Goal: Task Accomplishment & Management: Manage account settings

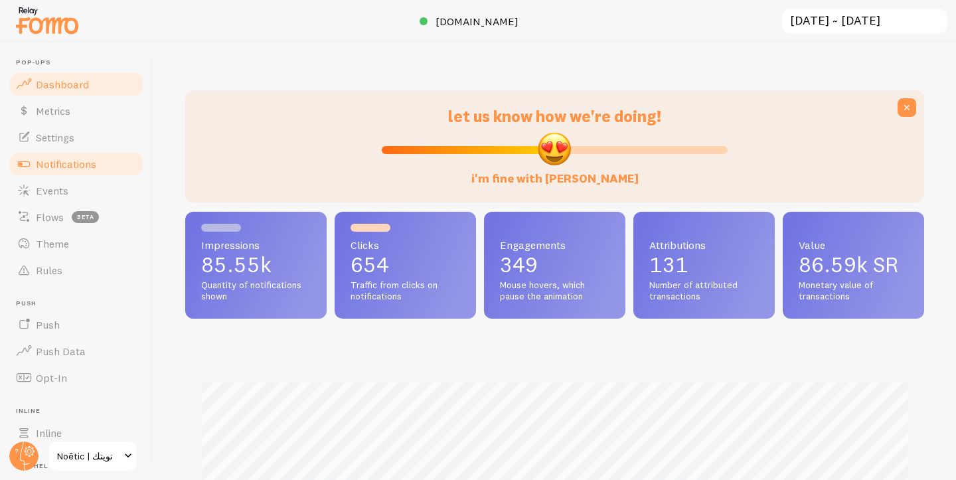
scroll to position [349, 739]
click at [72, 163] on span "Notifications" at bounding box center [66, 163] width 60 height 13
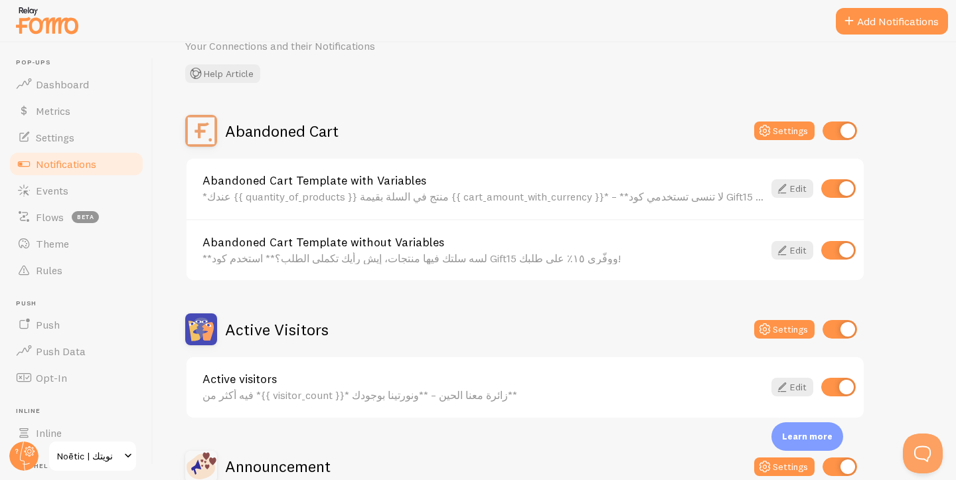
scroll to position [68, 0]
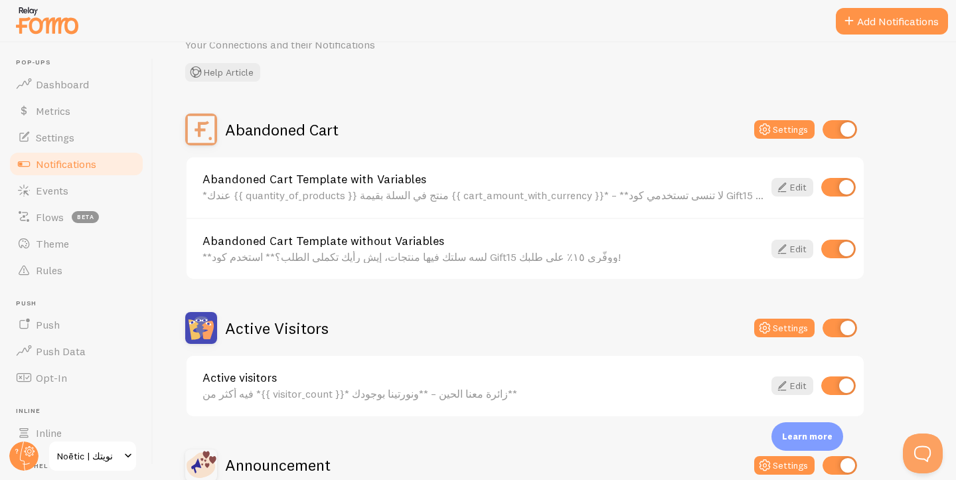
click at [844, 246] on input "checkbox" at bounding box center [838, 249] width 35 height 19
checkbox input "false"
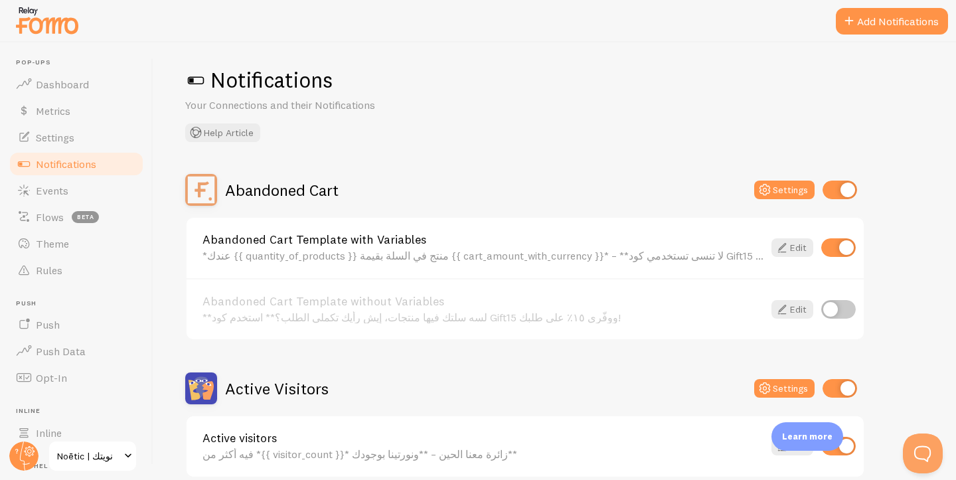
scroll to position [0, 0]
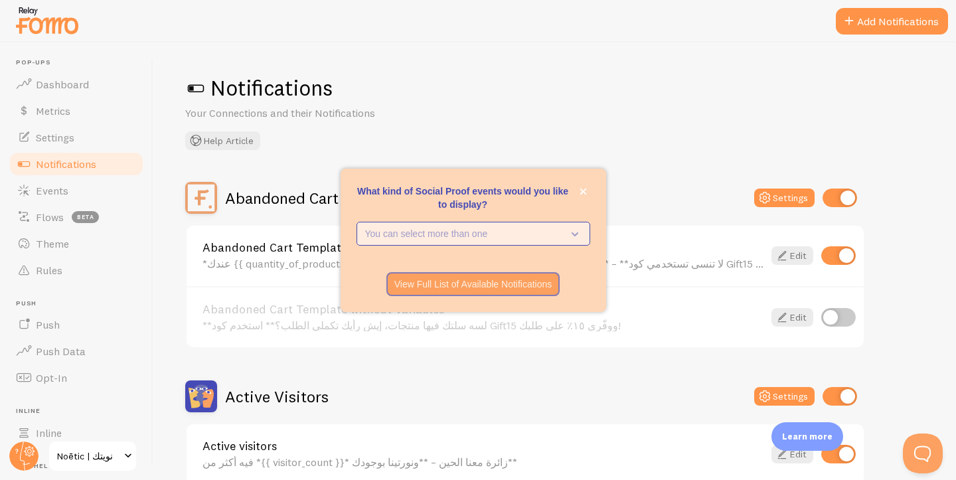
click at [370, 231] on p "You can select more than one" at bounding box center [464, 233] width 198 height 13
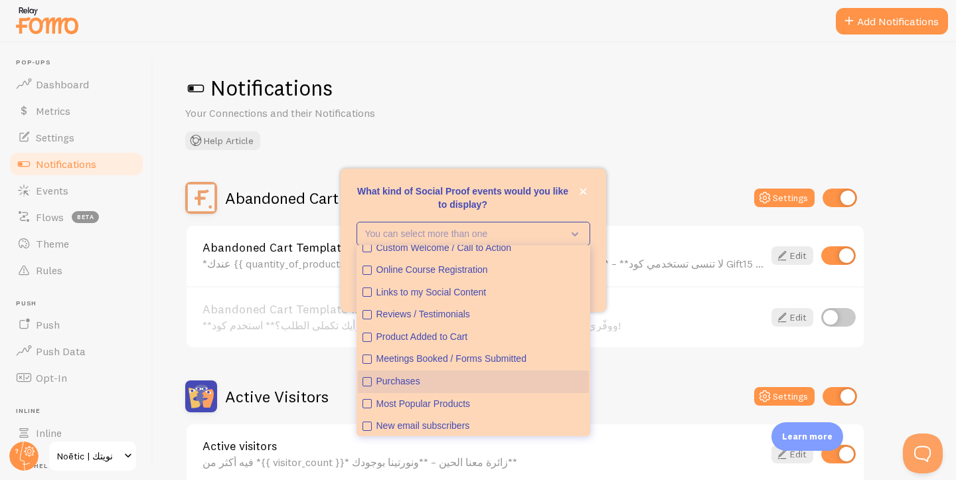
scroll to position [11, 0]
click at [366, 380] on icon "Purchases" at bounding box center [367, 380] width 8 height 8
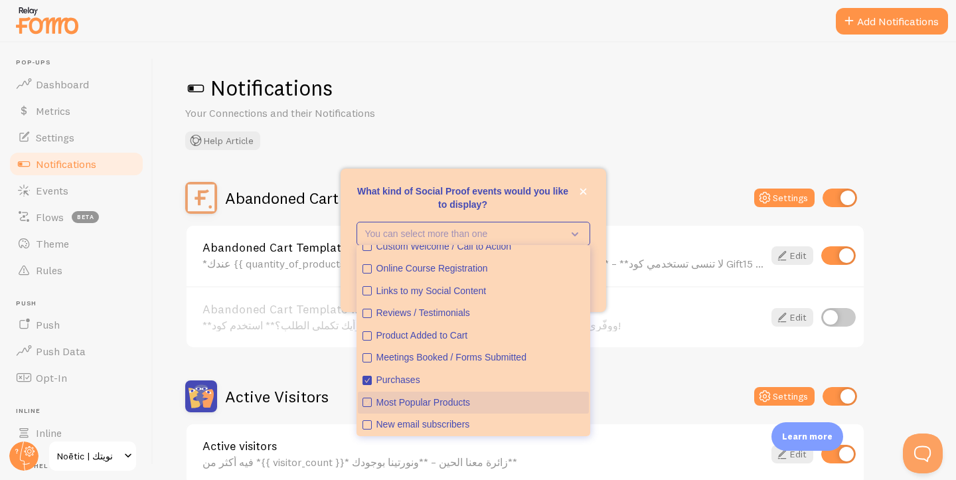
click at [365, 401] on icon "Most Popular Products" at bounding box center [367, 402] width 8 height 8
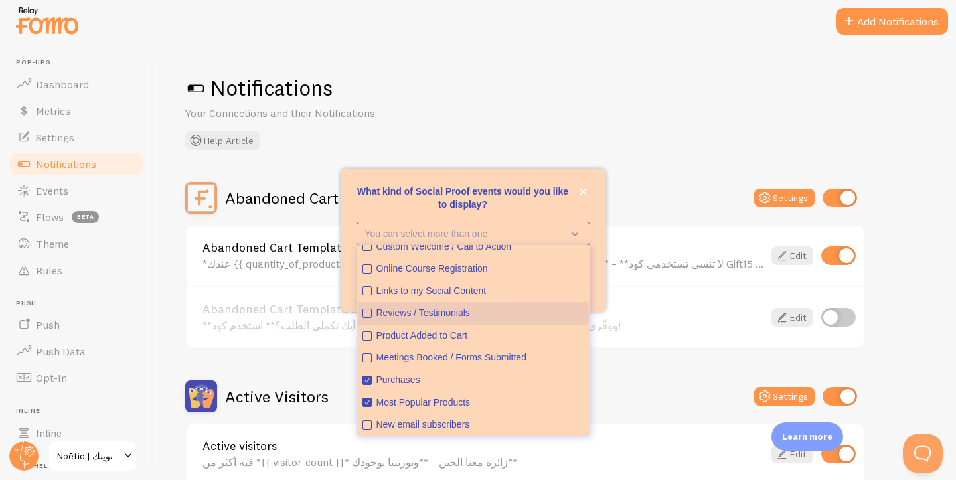
click at [366, 312] on icon "Reviews / Testimonials" at bounding box center [367, 313] width 8 height 8
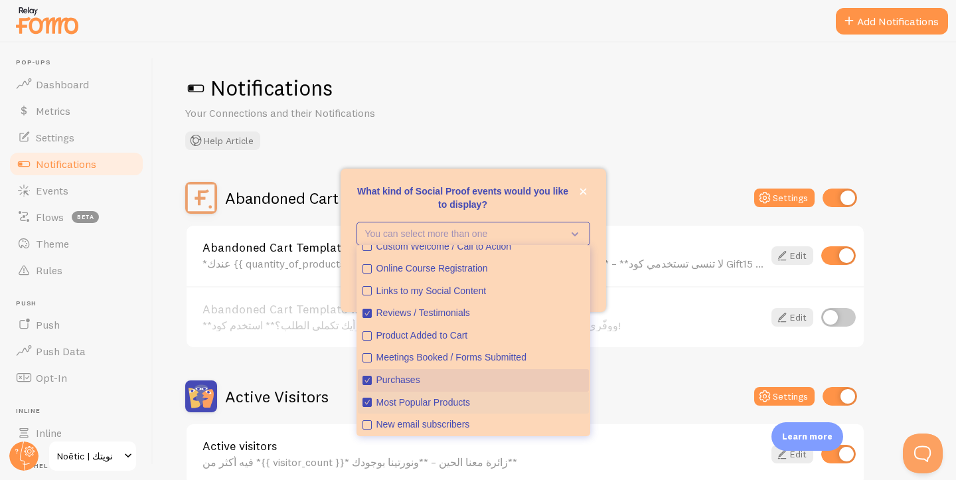
drag, startPoint x: 364, startPoint y: 382, endPoint x: 369, endPoint y: 403, distance: 21.3
click at [364, 384] on icon "Purchases" at bounding box center [367, 380] width 8 height 8
click at [369, 408] on button "Most Popular Products" at bounding box center [473, 403] width 231 height 23
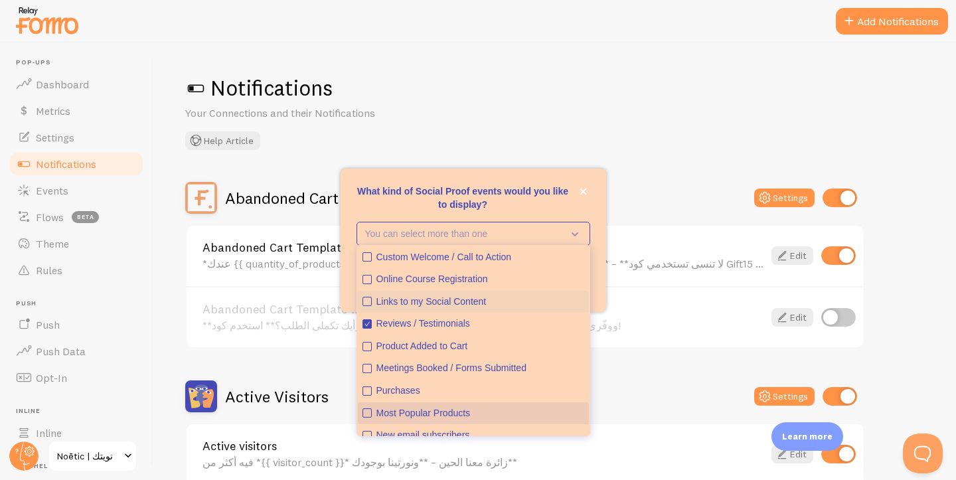
scroll to position [35, 0]
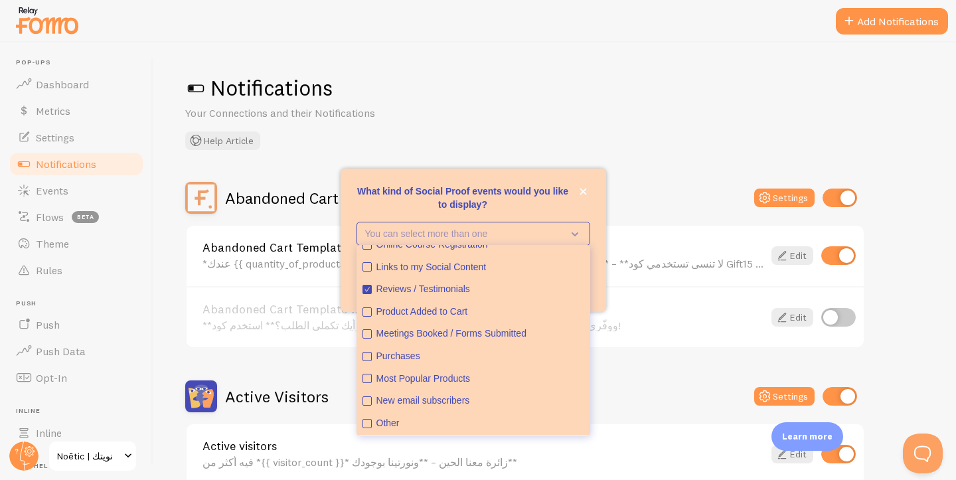
click at [344, 295] on div "View Full List of Available Notifications" at bounding box center [474, 284] width 266 height 24
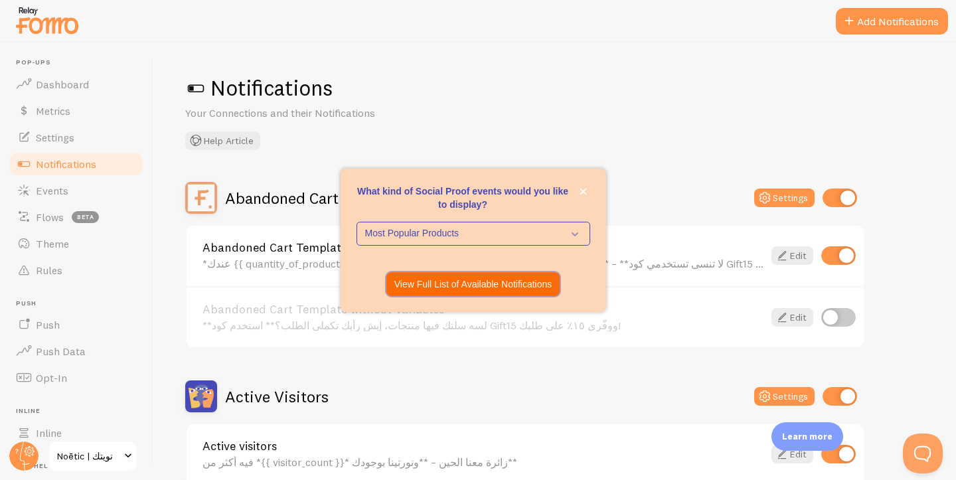
click at [430, 292] on button "View Full List of Available Notifications" at bounding box center [473, 284] width 174 height 24
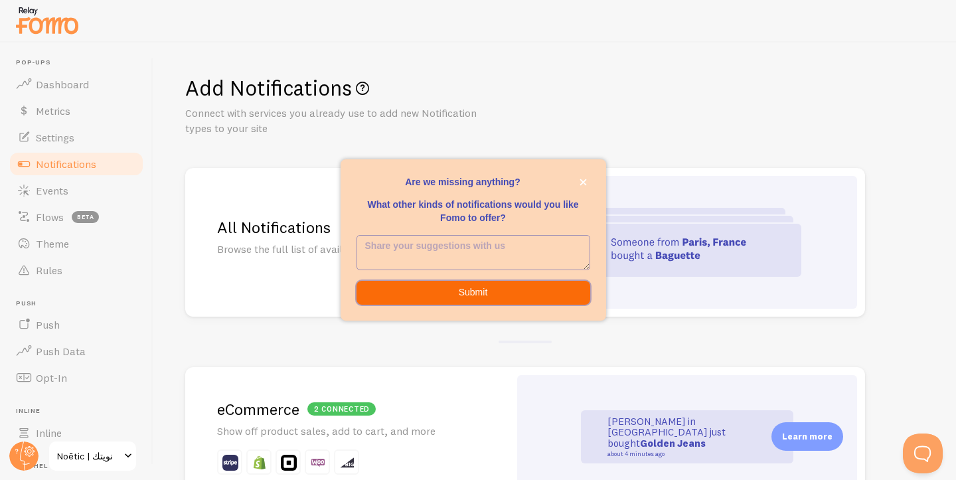
click at [416, 289] on button "Submit" at bounding box center [474, 293] width 234 height 24
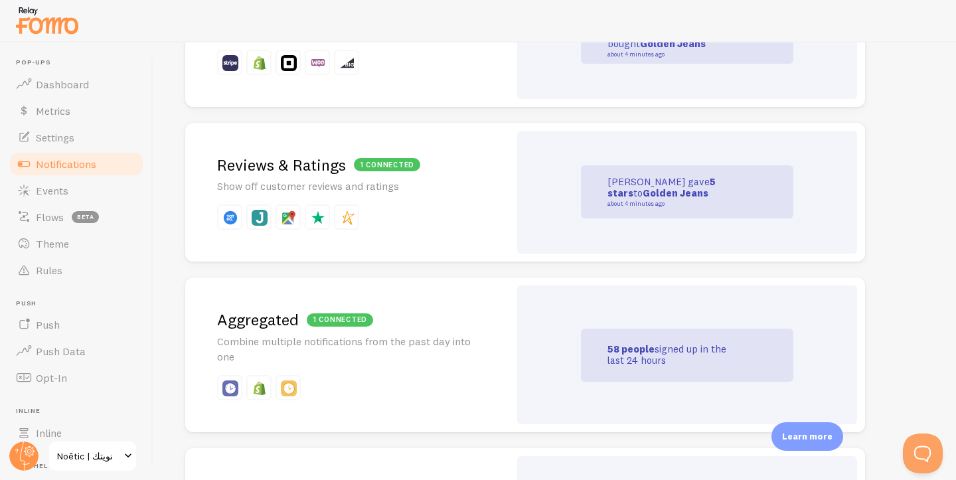
scroll to position [402, 0]
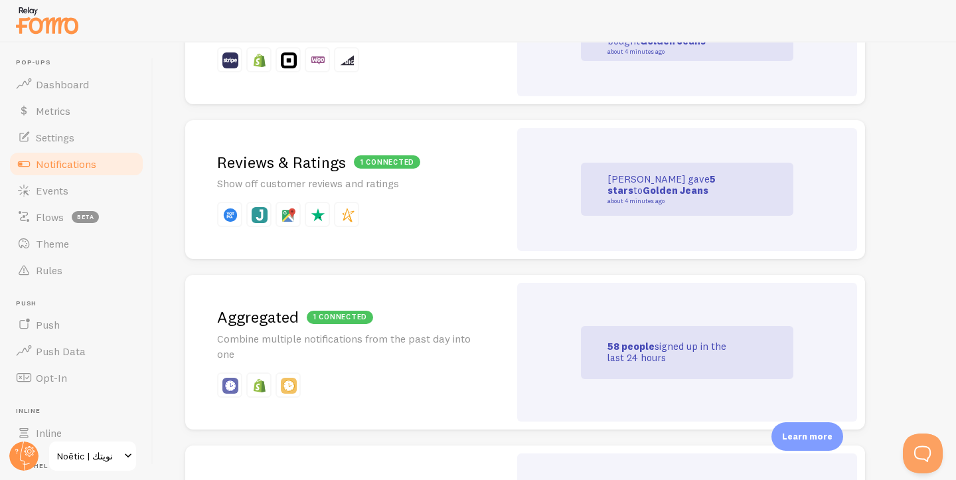
click at [318, 165] on h2 "1 connected Reviews & Ratings" at bounding box center [347, 162] width 260 height 21
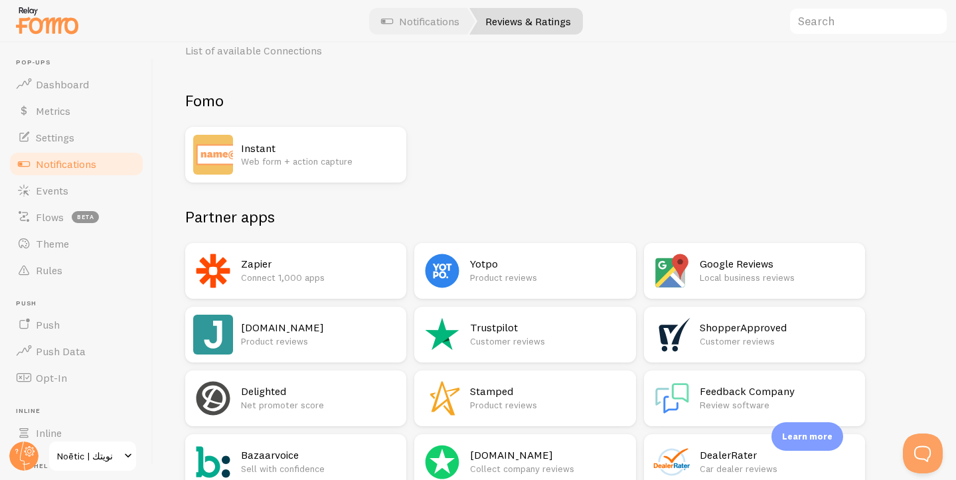
scroll to position [60, 0]
